Goal: Complete application form: Complete application form

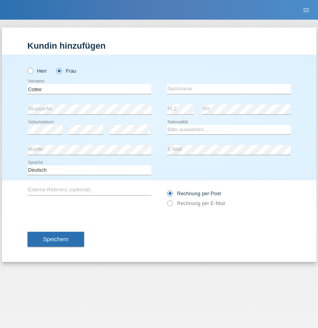
type input "Cotter"
click at [229, 89] on input "text" at bounding box center [229, 89] width 124 height 10
type input "Géraldine"
select select "CH"
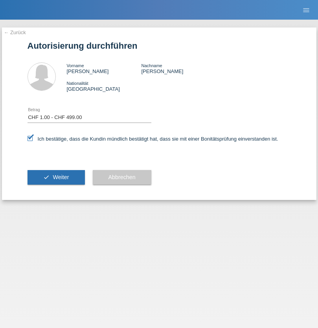
select select "1"
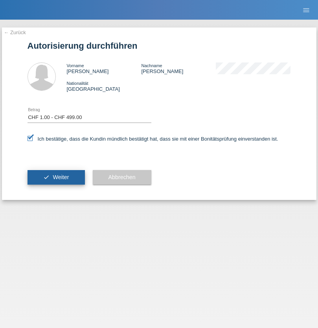
click at [56, 177] on span "Weiter" at bounding box center [61, 177] width 16 height 6
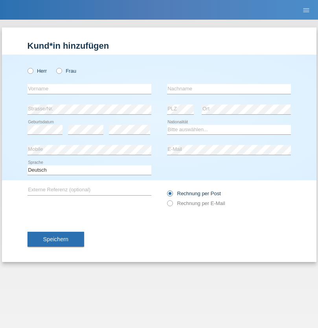
radio input "true"
click at [89, 89] on input "text" at bounding box center [90, 89] width 124 height 10
type input "Sofia"
click at [229, 89] on input "text" at bounding box center [229, 89] width 124 height 10
type input "[PERSON_NAME]"
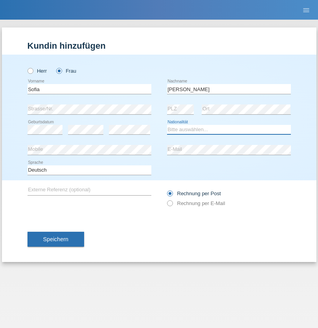
select select "PT"
select select "C"
select select "12"
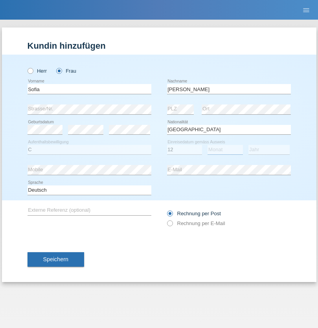
select select "10"
select select "1983"
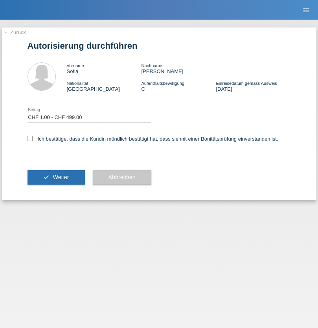
select select "1"
checkbox input "true"
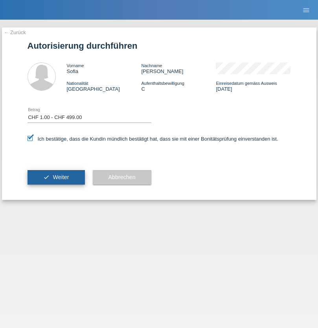
click at [56, 177] on span "Weiter" at bounding box center [61, 177] width 16 height 6
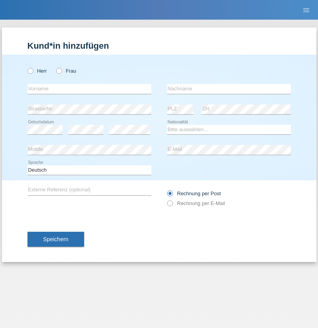
radio input "true"
click at [89, 89] on input "text" at bounding box center [90, 89] width 124 height 10
type input "[PERSON_NAME]"
click at [229, 89] on input "text" at bounding box center [229, 89] width 124 height 10
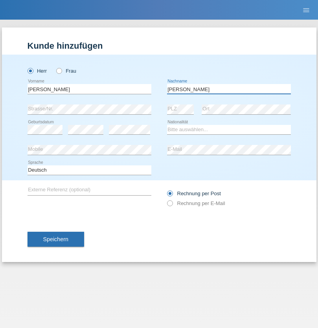
type input "Sterle"
select select "CH"
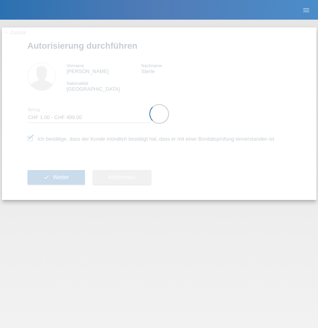
select select "1"
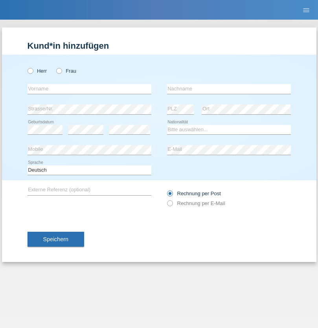
radio input "true"
click at [89, 89] on input "text" at bounding box center [90, 89] width 124 height 10
type input "[PERSON_NAME]"
click at [229, 89] on input "text" at bounding box center [229, 89] width 124 height 10
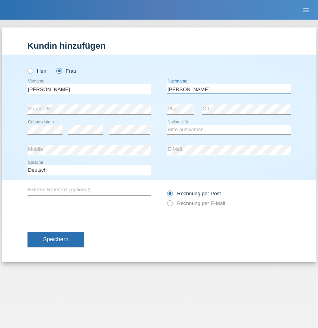
type input "[PERSON_NAME]"
select select "IT"
select select "C"
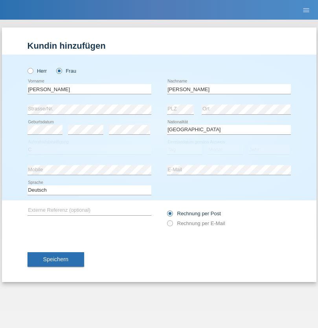
select select "25"
select select "10"
select select "1992"
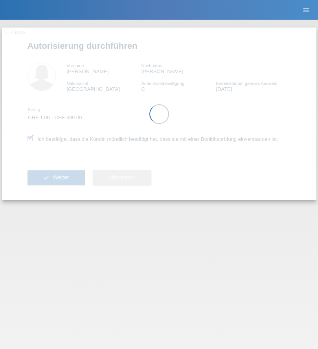
select select "1"
